Goal: Task Accomplishment & Management: Manage account settings

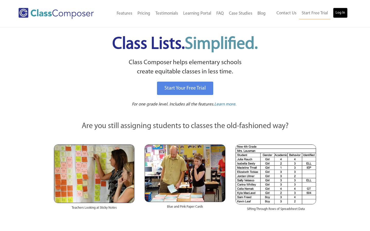
click at [342, 14] on link "Log In" at bounding box center [340, 13] width 15 height 10
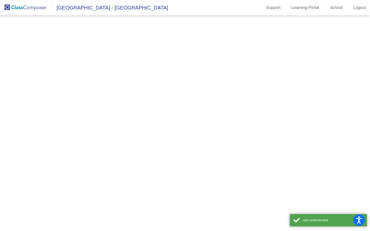
click at [114, 136] on mat-sidenav-content at bounding box center [185, 123] width 370 height 216
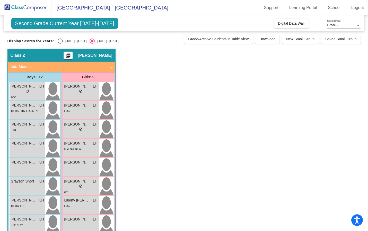
click at [62, 42] on div "Select an option" at bounding box center [60, 41] width 5 height 5
click at [60, 44] on input "[DATE] - [DATE]" at bounding box center [60, 44] width 0 height 0
radio input "true"
